Goal: Browse casually

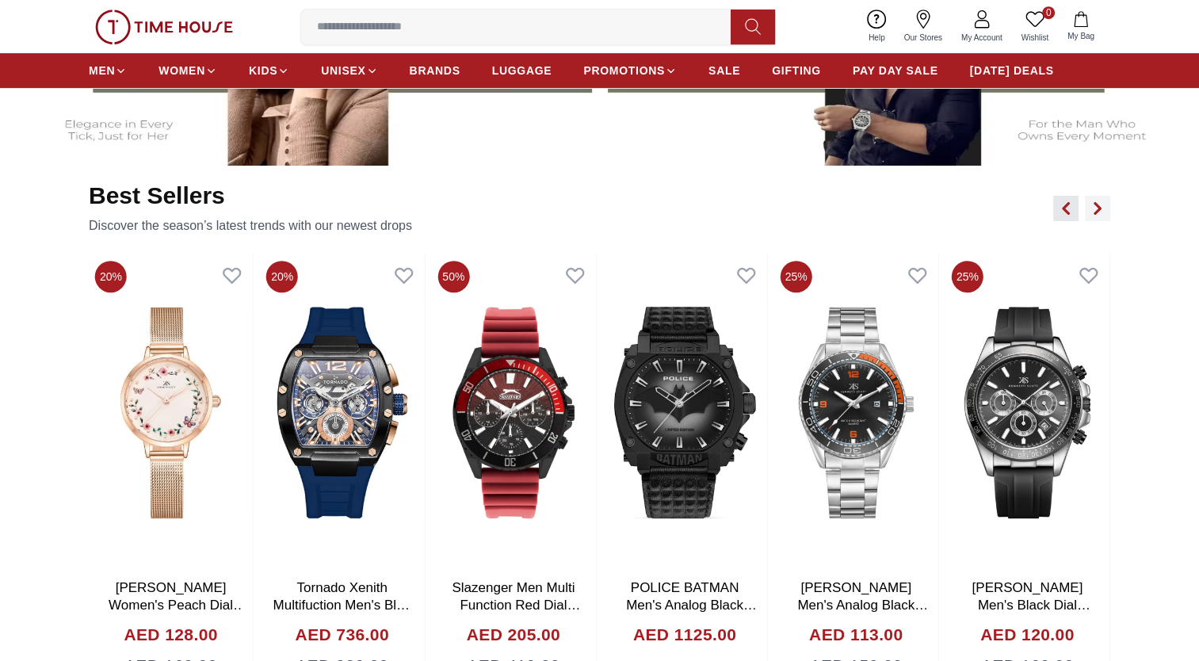
click at [1061, 216] on button "button" at bounding box center [1065, 208] width 25 height 25
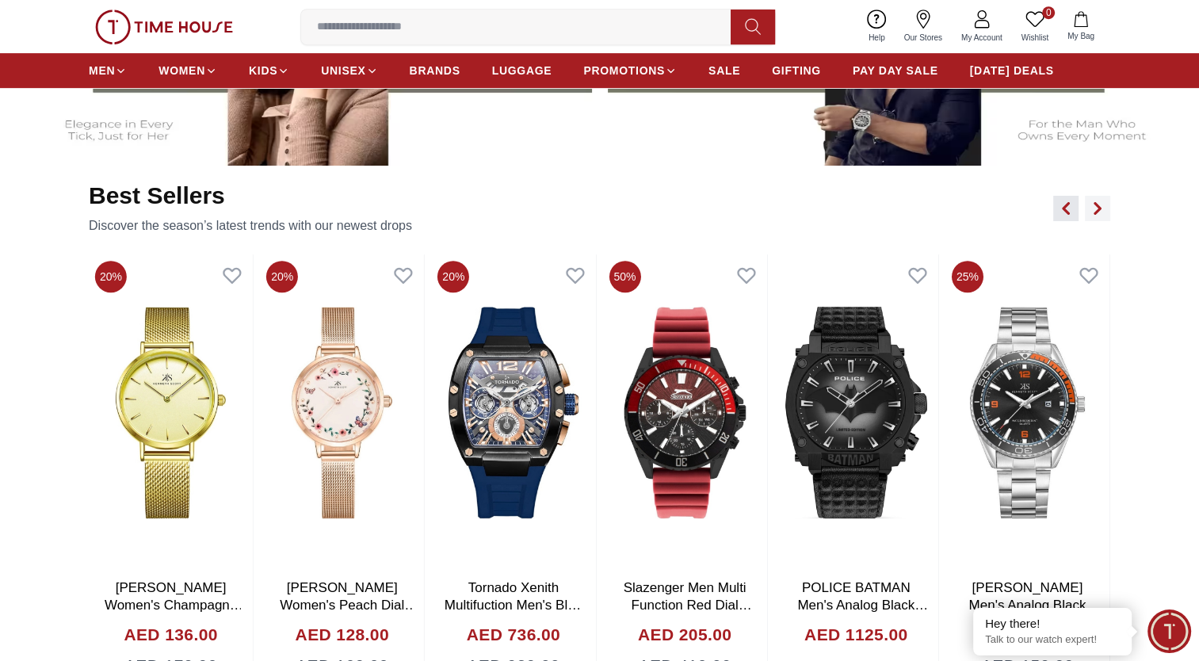
click at [1061, 216] on button "button" at bounding box center [1065, 208] width 25 height 25
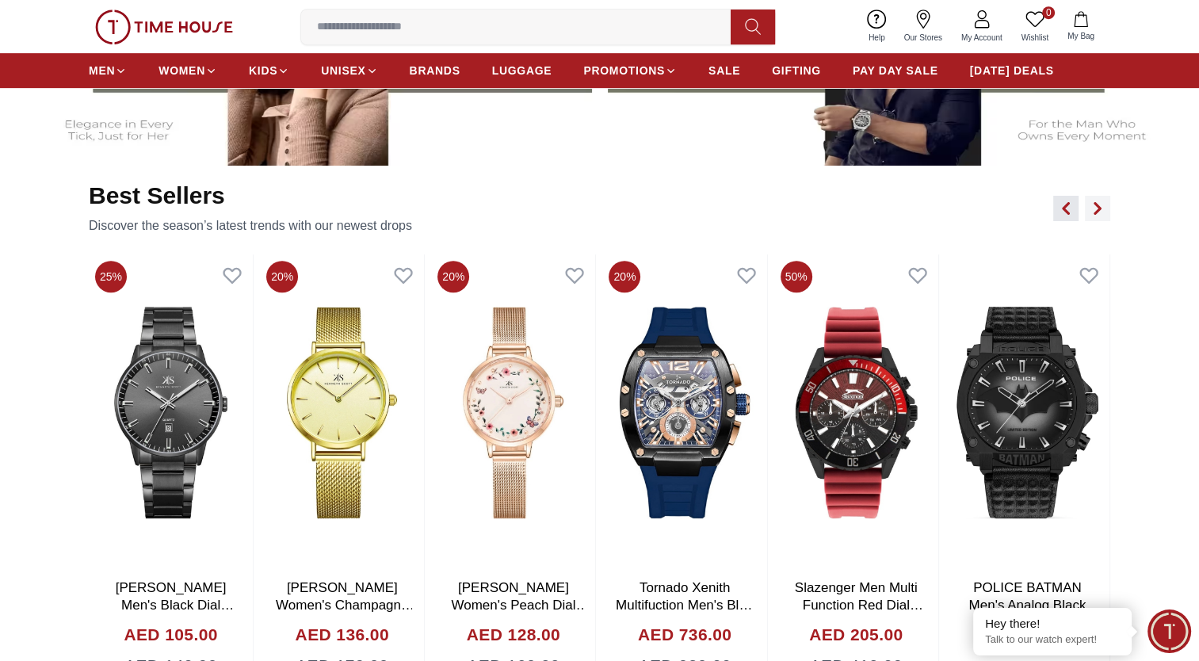
click at [1061, 216] on button "button" at bounding box center [1065, 208] width 25 height 25
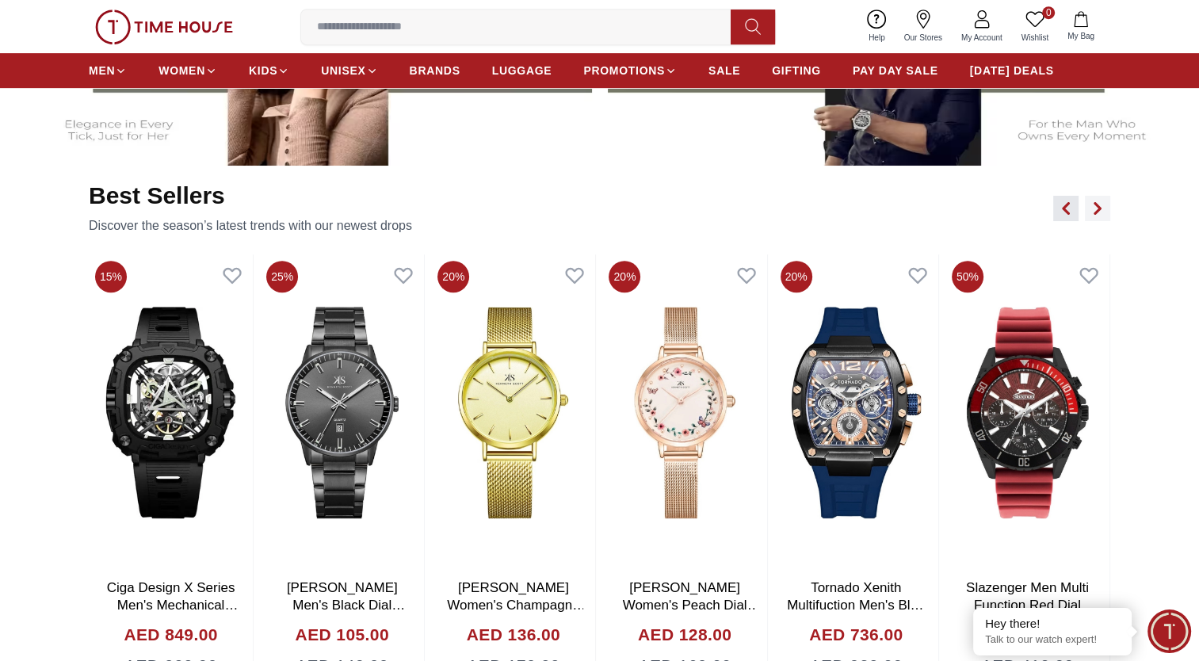
click at [1061, 216] on button "button" at bounding box center [1065, 208] width 25 height 25
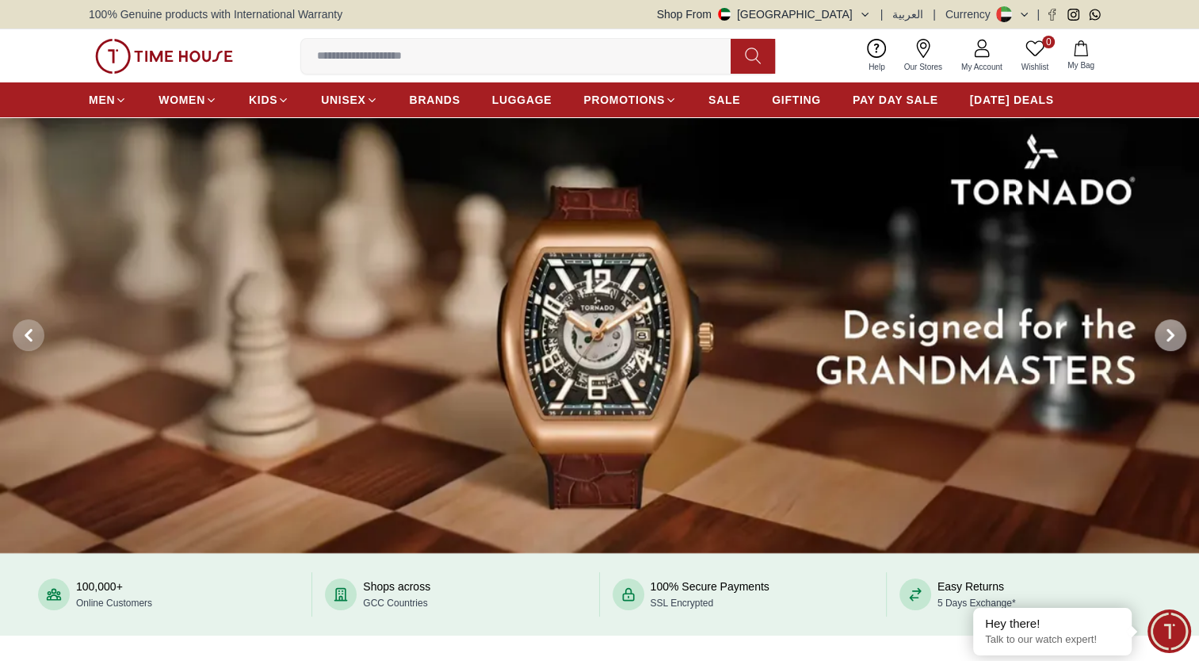
click at [1166, 339] on icon at bounding box center [1170, 335] width 13 height 13
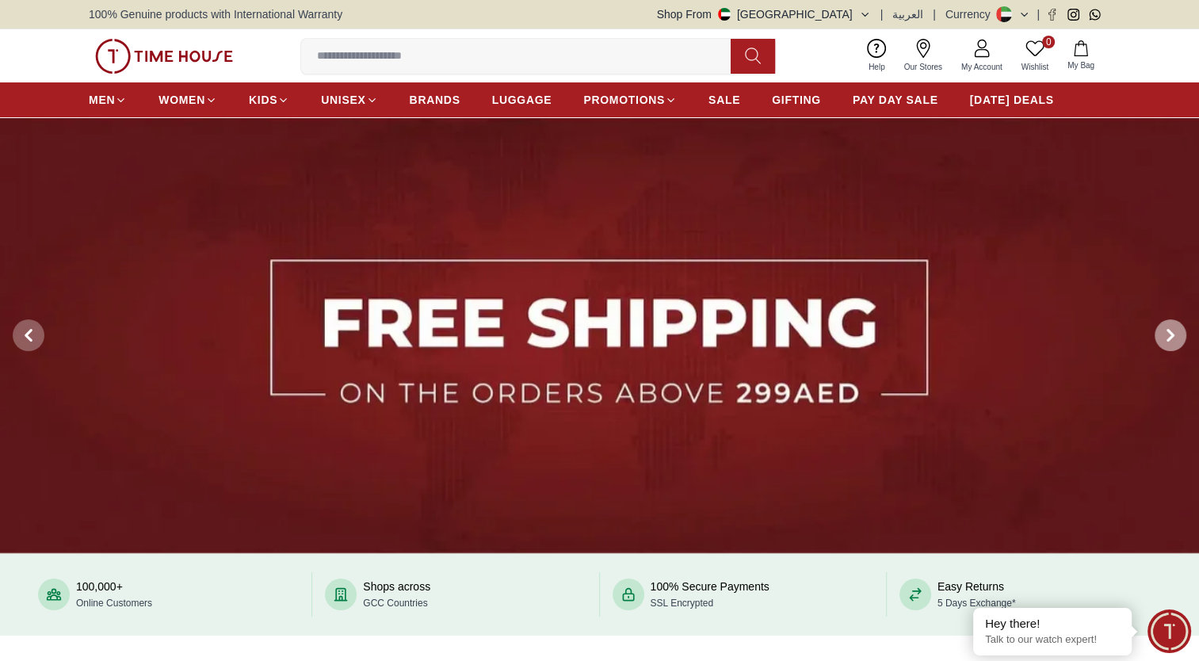
click at [1173, 338] on icon at bounding box center [1170, 335] width 13 height 13
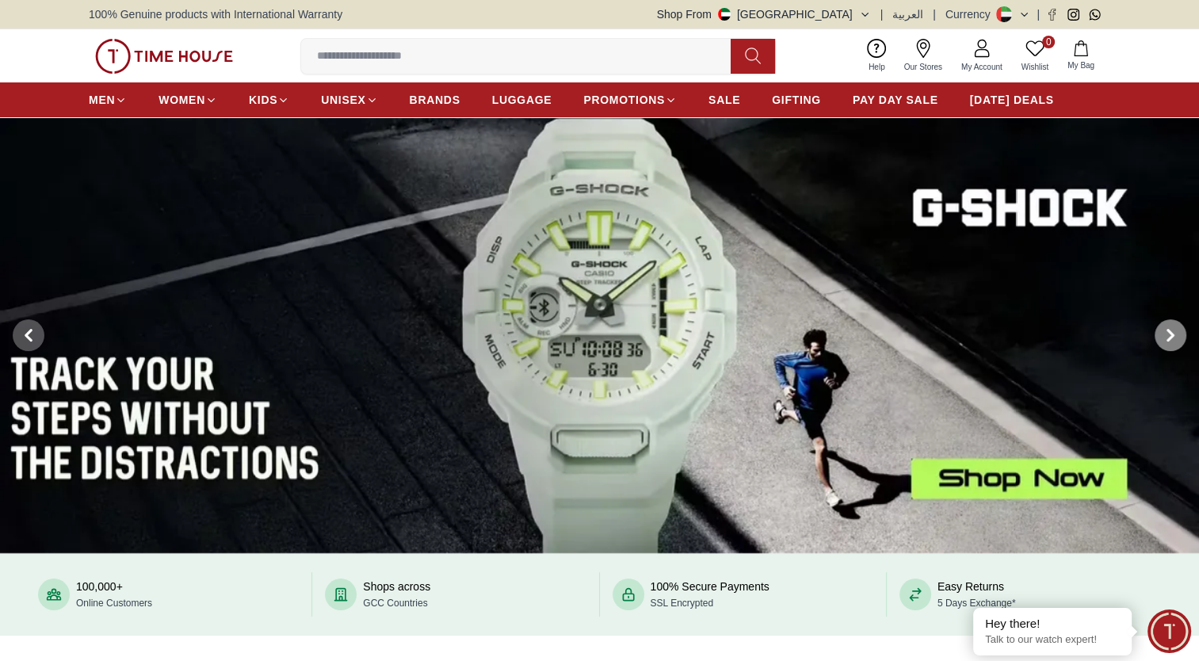
click at [1173, 338] on icon at bounding box center [1170, 335] width 13 height 13
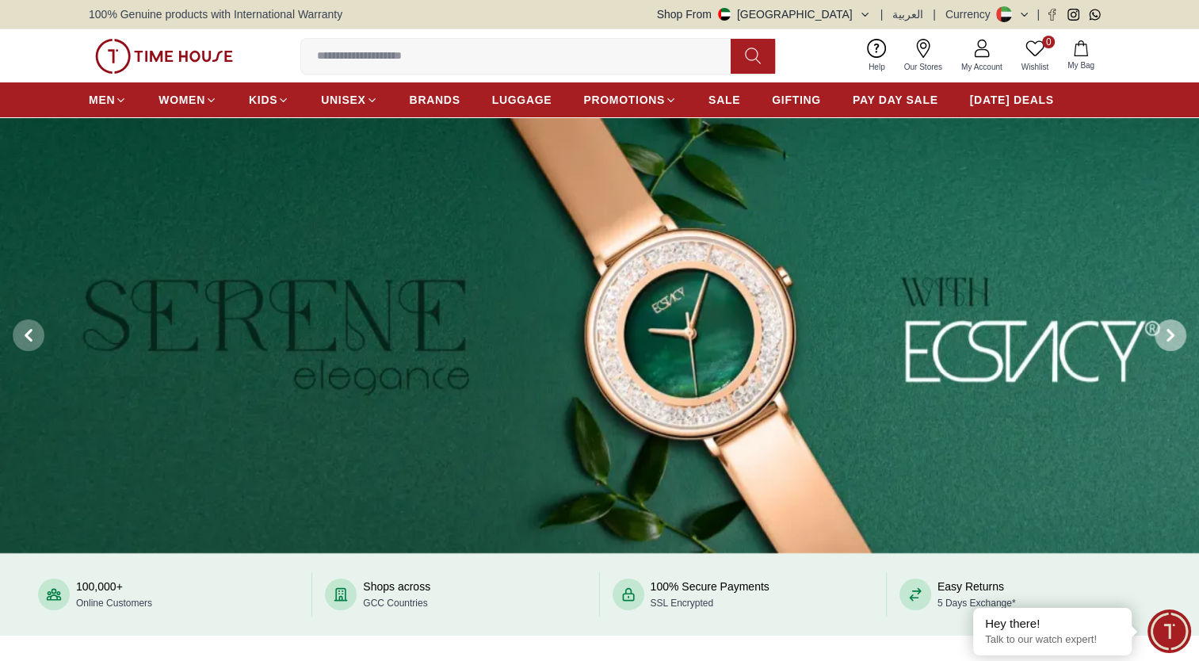
click at [1173, 338] on icon at bounding box center [1170, 335] width 13 height 13
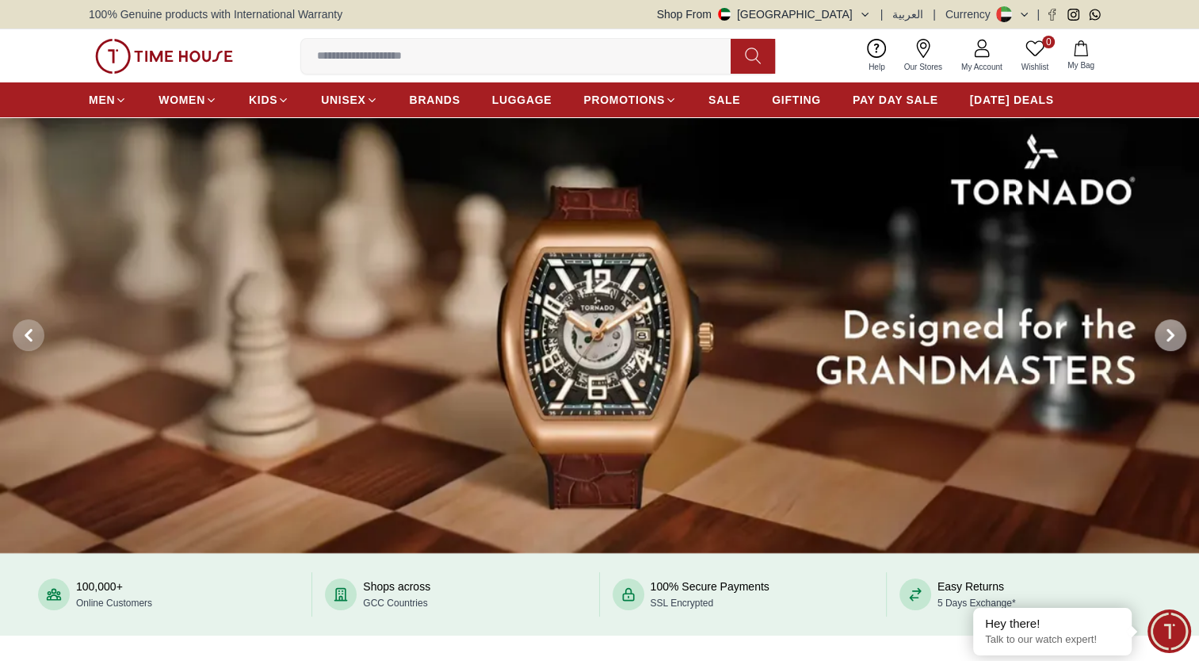
click at [1173, 338] on icon at bounding box center [1170, 335] width 13 height 13
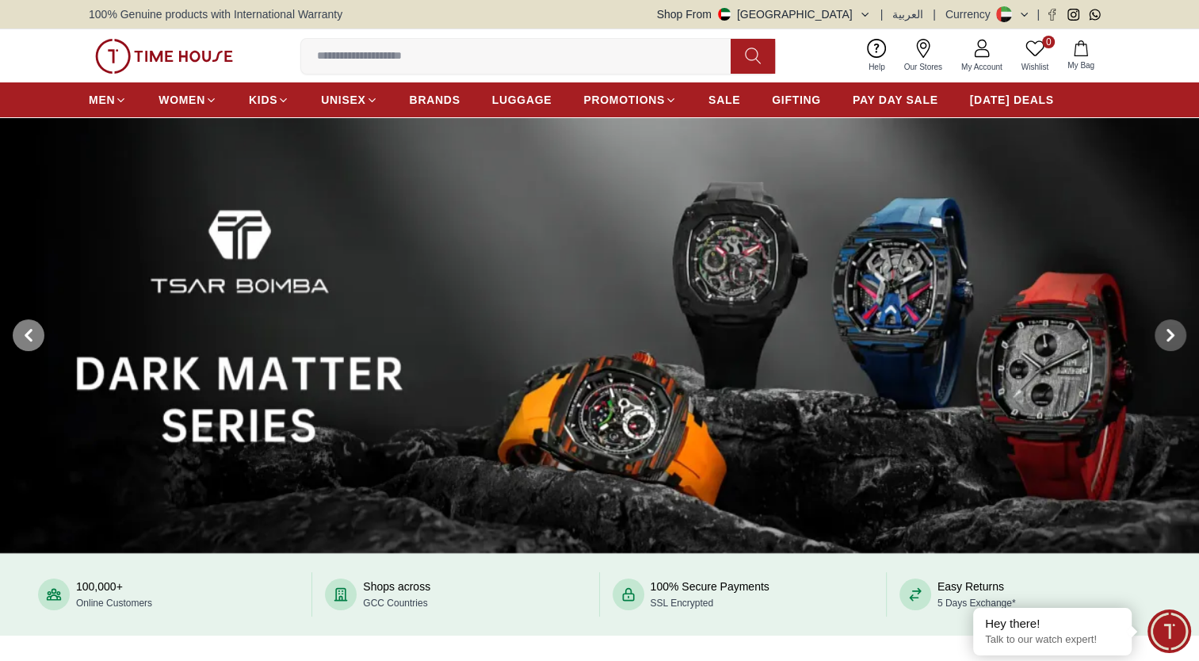
click at [20, 338] on span at bounding box center [29, 335] width 32 height 32
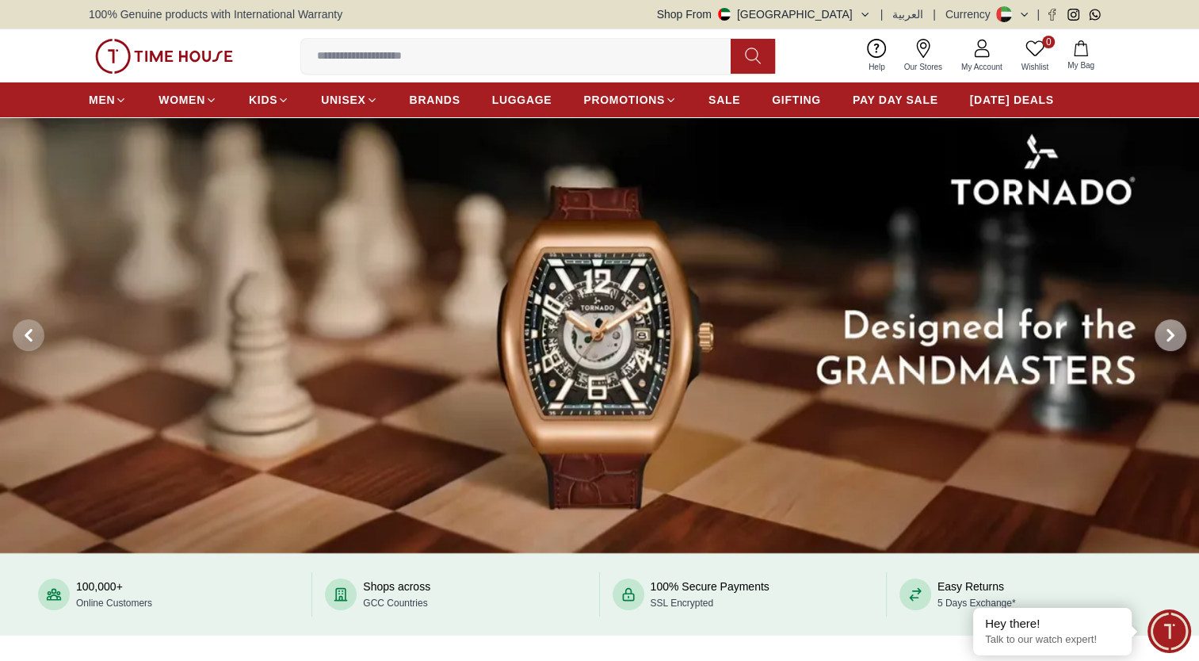
click at [1162, 338] on span at bounding box center [1171, 335] width 32 height 32
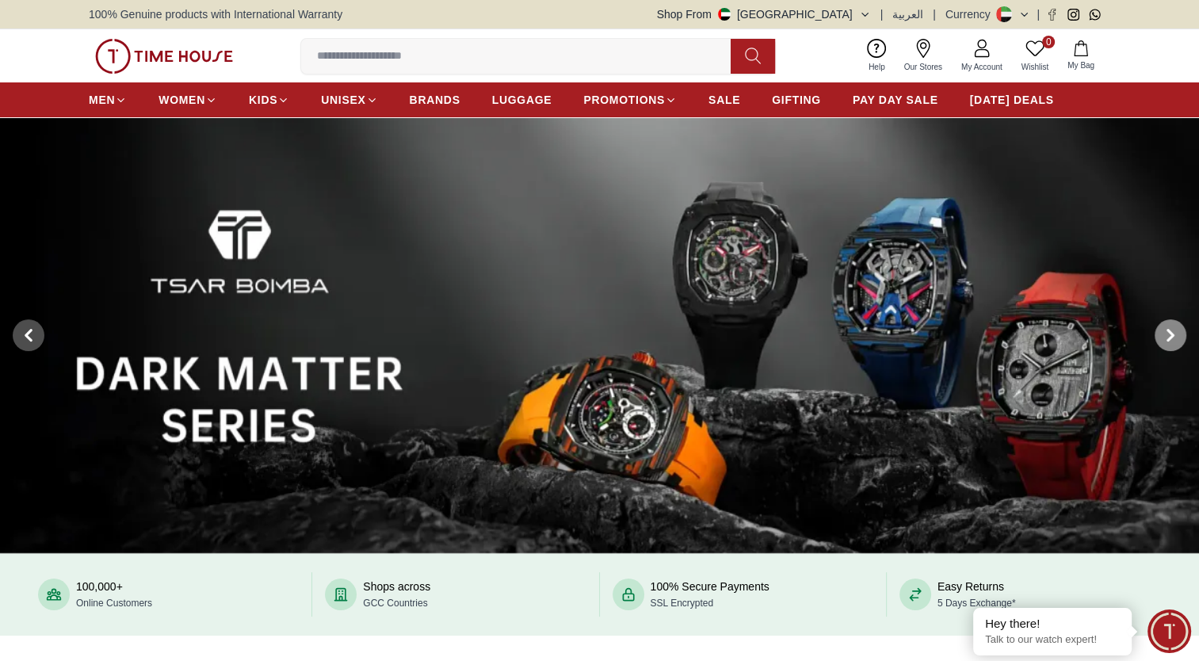
click at [1162, 338] on span at bounding box center [1171, 335] width 32 height 32
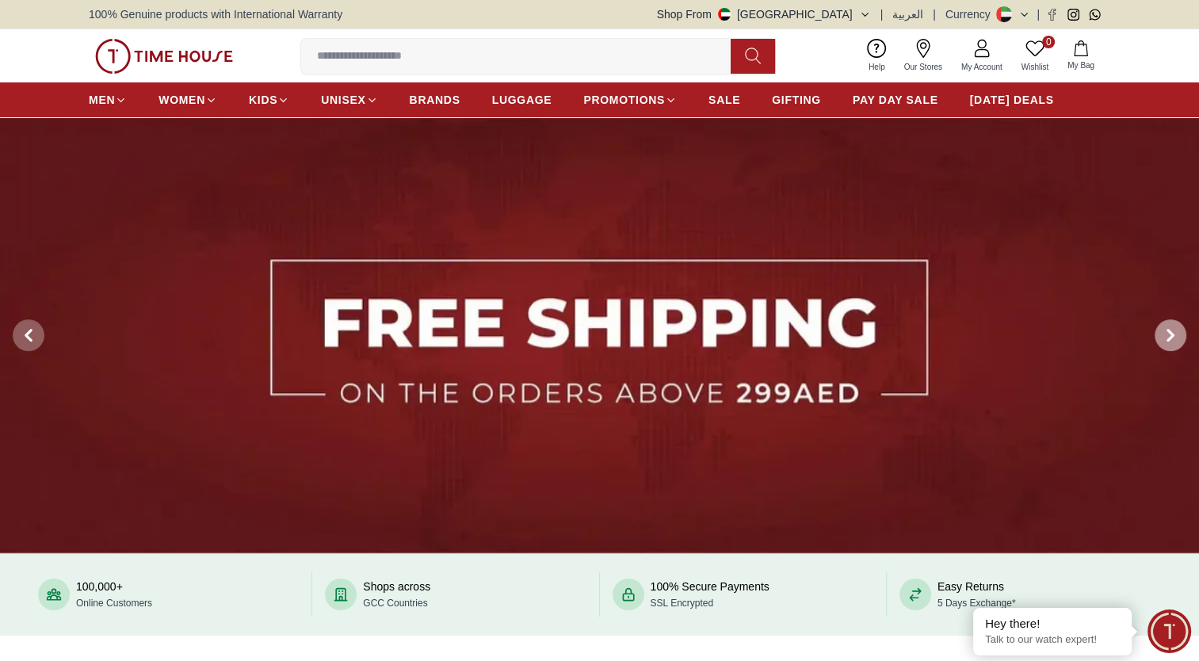
click at [1162, 338] on span at bounding box center [1171, 335] width 32 height 32
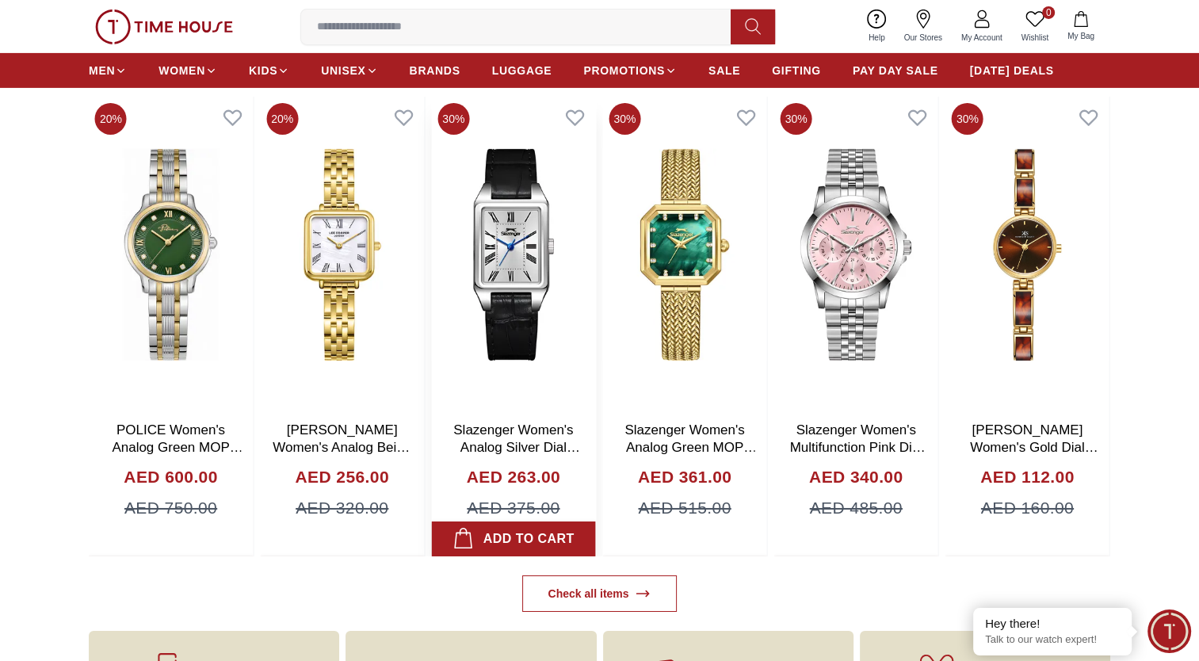
scroll to position [5305, 0]
